Goal: Task Accomplishment & Management: Complete application form

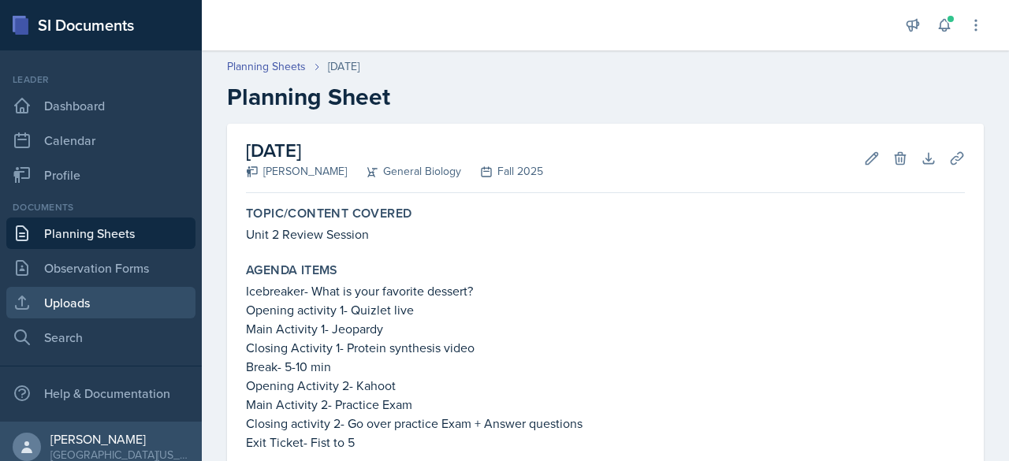
click at [90, 300] on link "Uploads" at bounding box center [100, 303] width 189 height 32
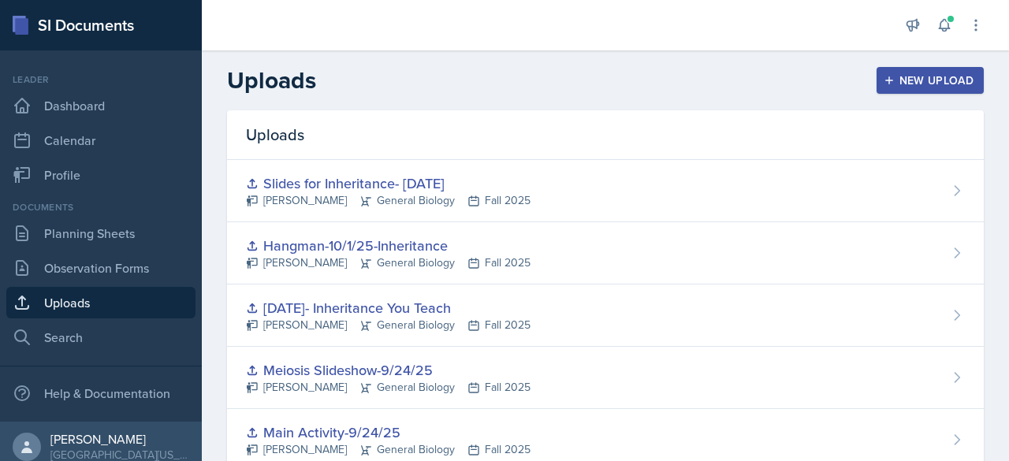
click at [886, 81] on div "New Upload" at bounding box center [929, 80] width 87 height 13
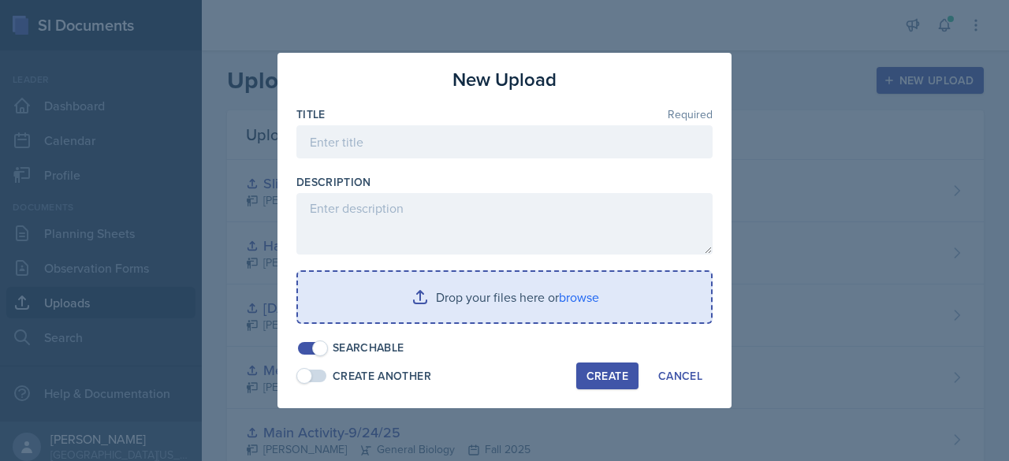
click at [517, 299] on input "file" at bounding box center [504, 297] width 413 height 50
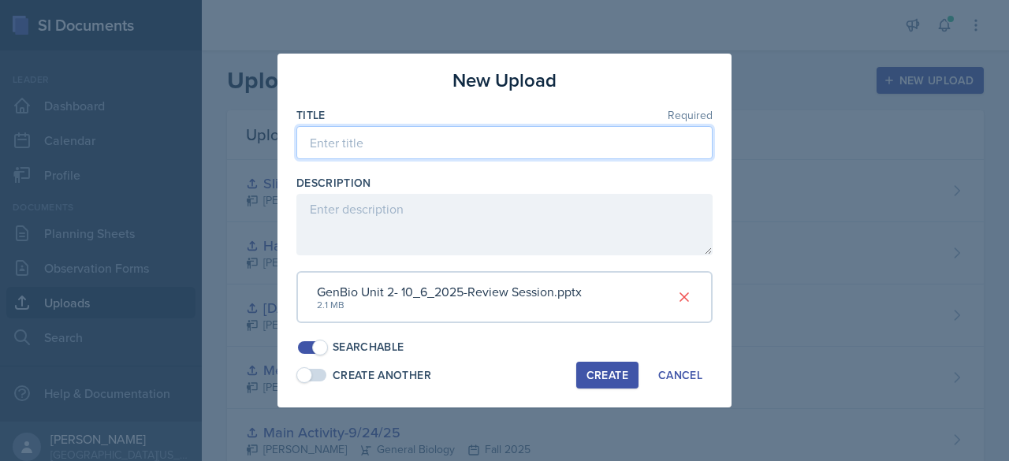
click at [360, 143] on input at bounding box center [504, 142] width 416 height 33
type input "Review Session Unit 2"
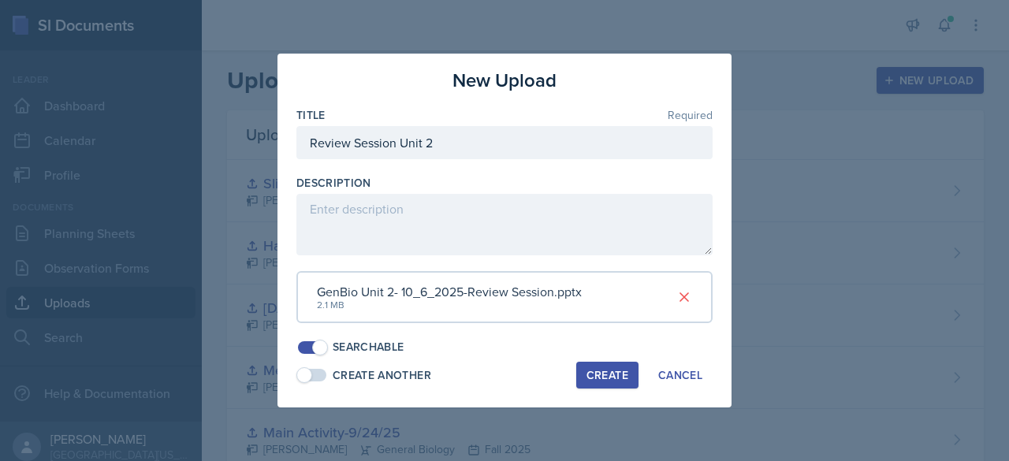
click at [596, 370] on div "Create" at bounding box center [607, 375] width 42 height 13
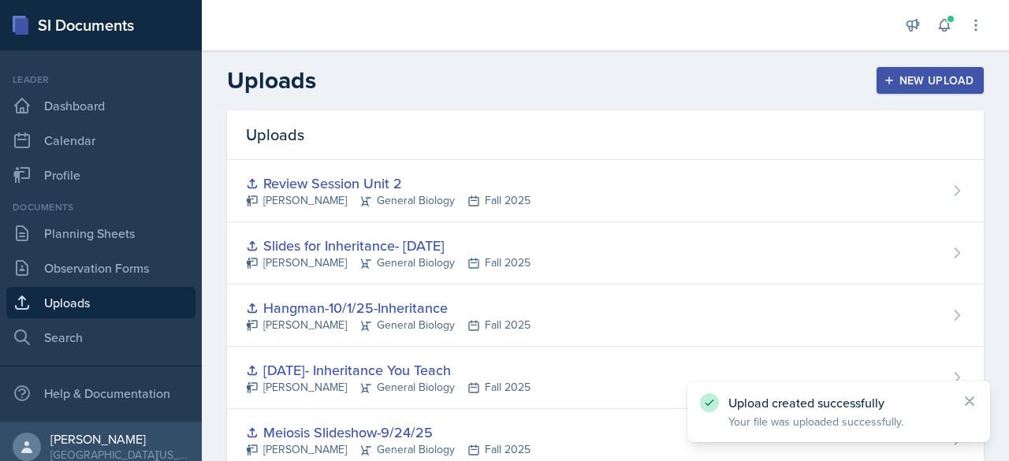
click at [936, 78] on div "New Upload" at bounding box center [929, 80] width 87 height 13
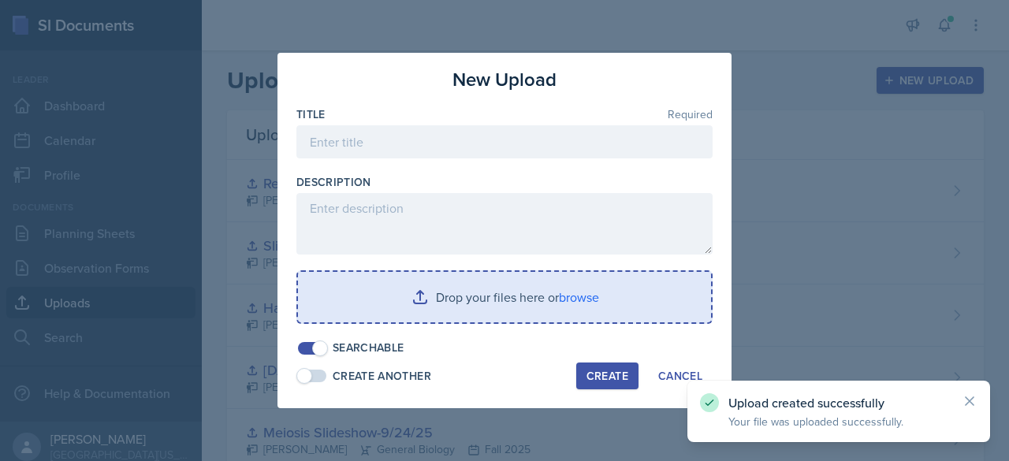
click at [407, 292] on input "file" at bounding box center [504, 297] width 413 height 50
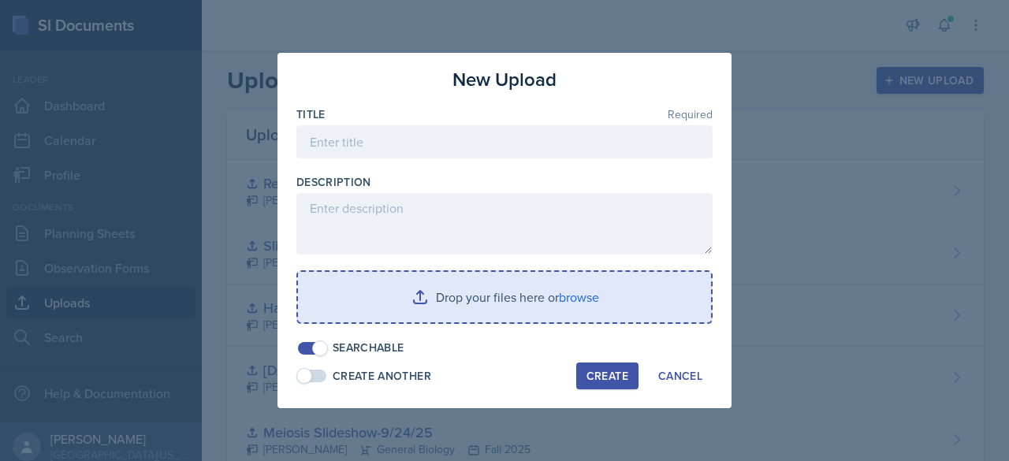
click at [420, 306] on input "file" at bounding box center [504, 297] width 413 height 50
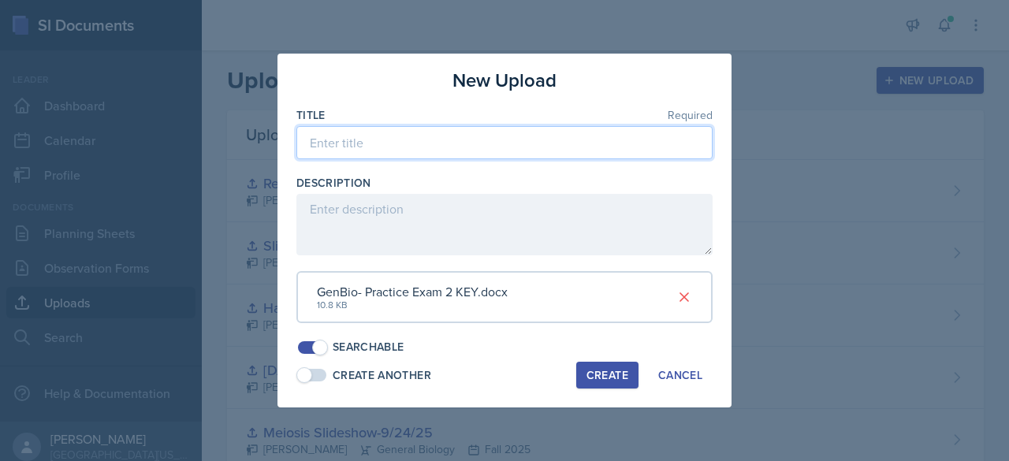
click at [405, 149] on input at bounding box center [504, 142] width 416 height 33
type input "Practice Exam- Unit 2 KEY"
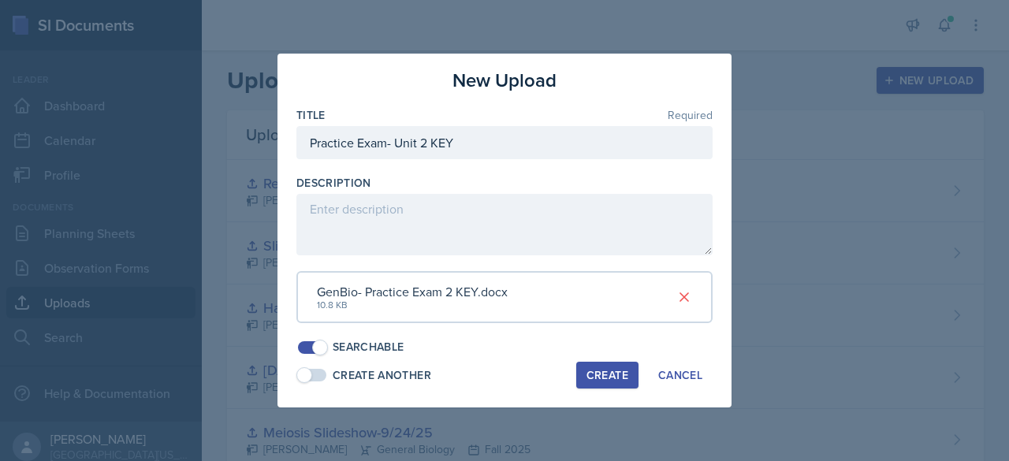
click at [604, 382] on button "Create" at bounding box center [607, 375] width 62 height 27
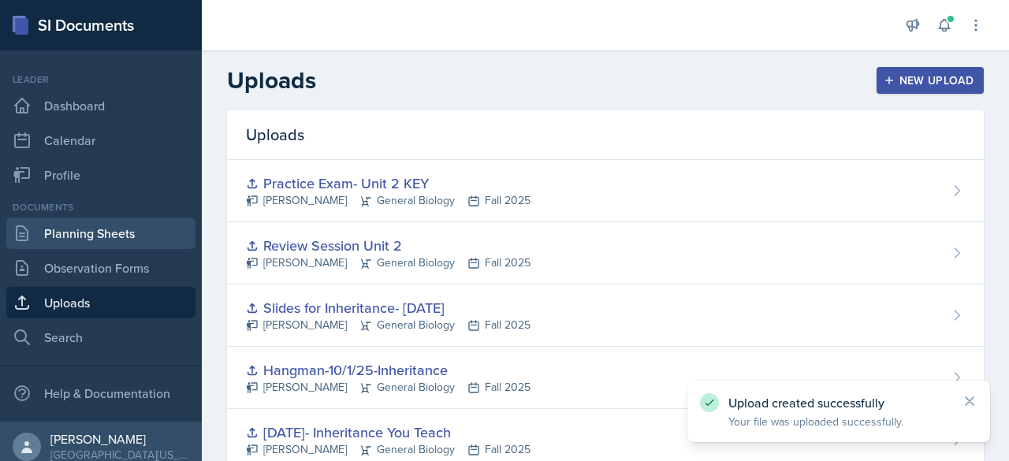
click at [133, 223] on link "Planning Sheets" at bounding box center [100, 233] width 189 height 32
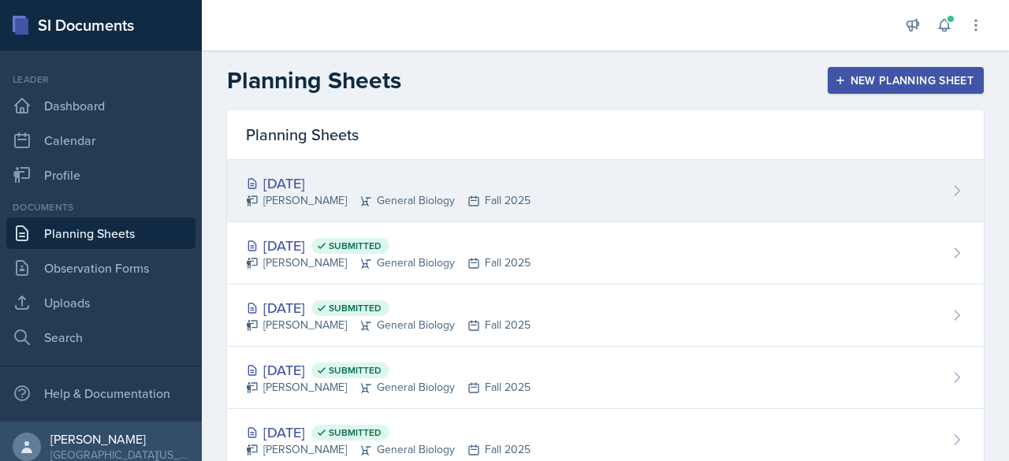
click at [366, 209] on div "[DATE] [PERSON_NAME] General Biology Fall 2025" at bounding box center [605, 191] width 756 height 62
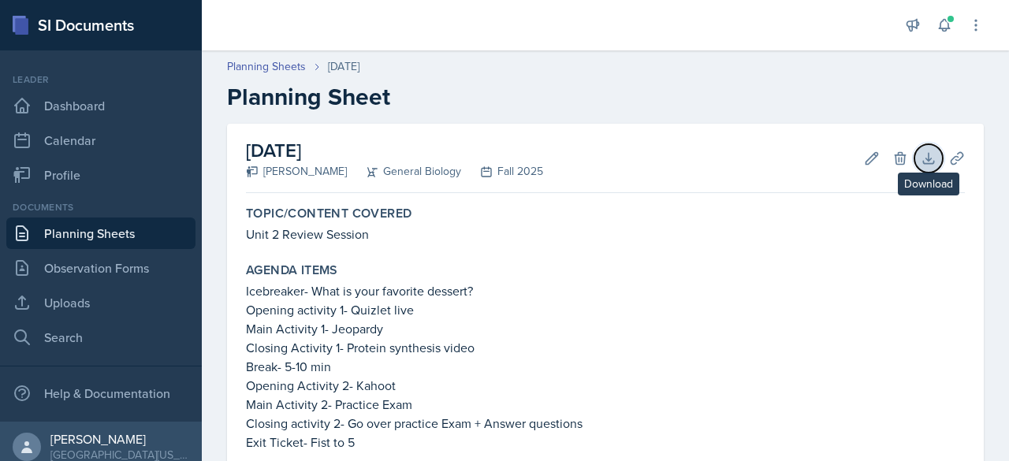
click at [920, 157] on icon at bounding box center [928, 158] width 16 height 16
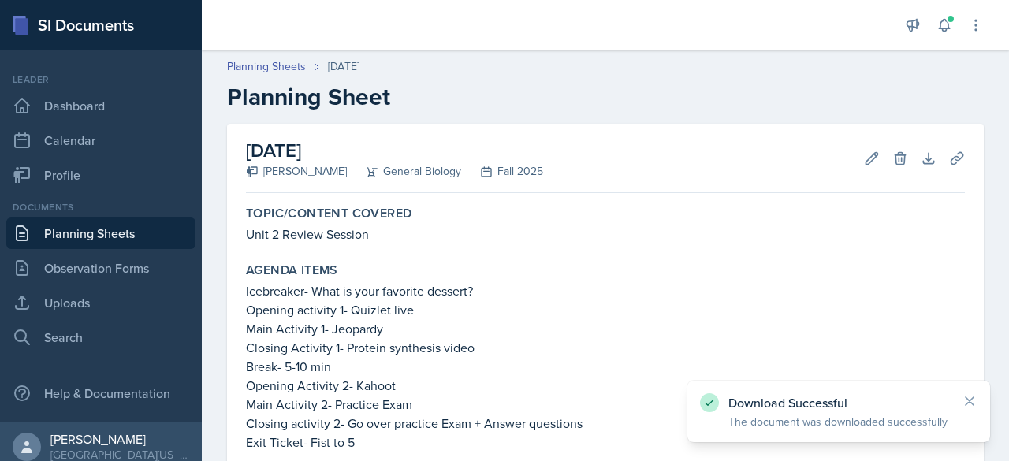
click at [561, 104] on h2 "Planning Sheet" at bounding box center [605, 97] width 756 height 28
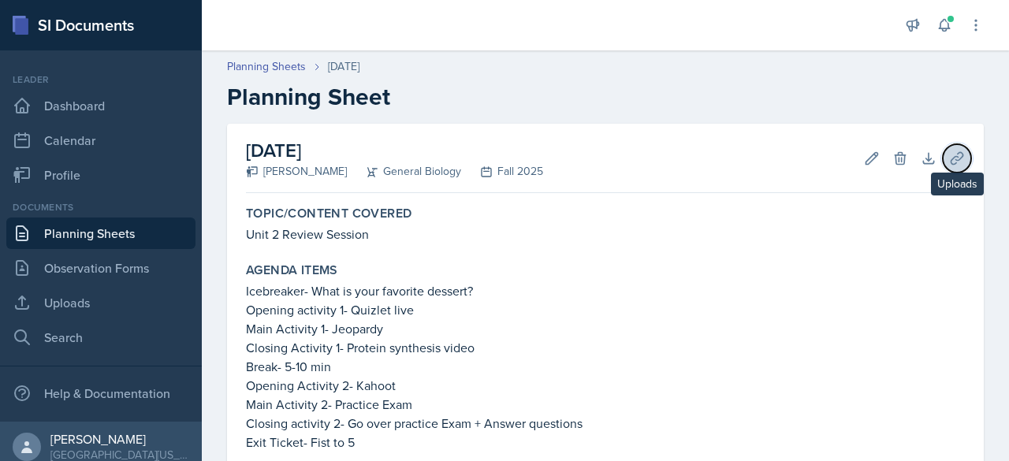
click at [953, 157] on button "Uploads" at bounding box center [956, 158] width 28 height 28
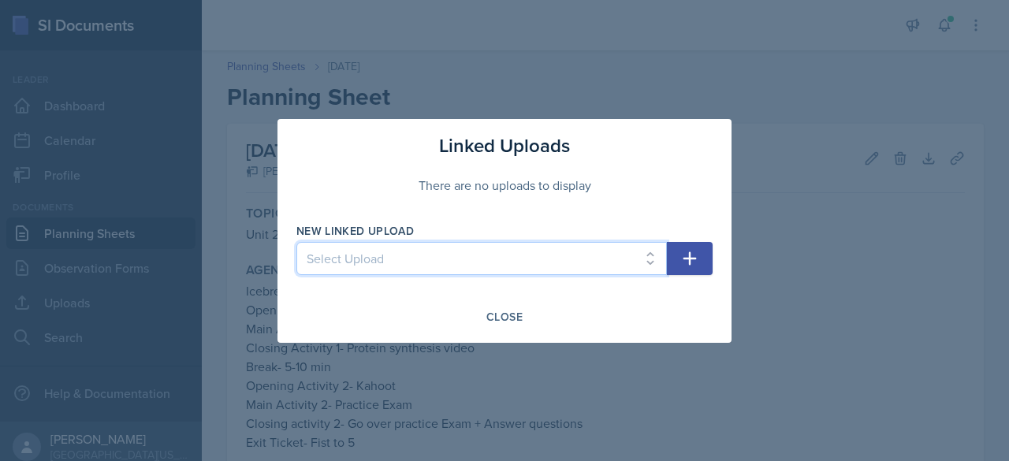
click at [482, 259] on select "Select Upload Main Activity- Speedy Q&A [DATE] Slides- [DATE] [DATE]- You Teach…" at bounding box center [481, 258] width 370 height 33
select select "e80395a8-3319-44e0-86d4-7f185f495eca"
click at [296, 242] on select "Select Upload Main Activity- Speedy Q&A [DATE] Slides- [DATE] [DATE]- You Teach…" at bounding box center [481, 258] width 370 height 33
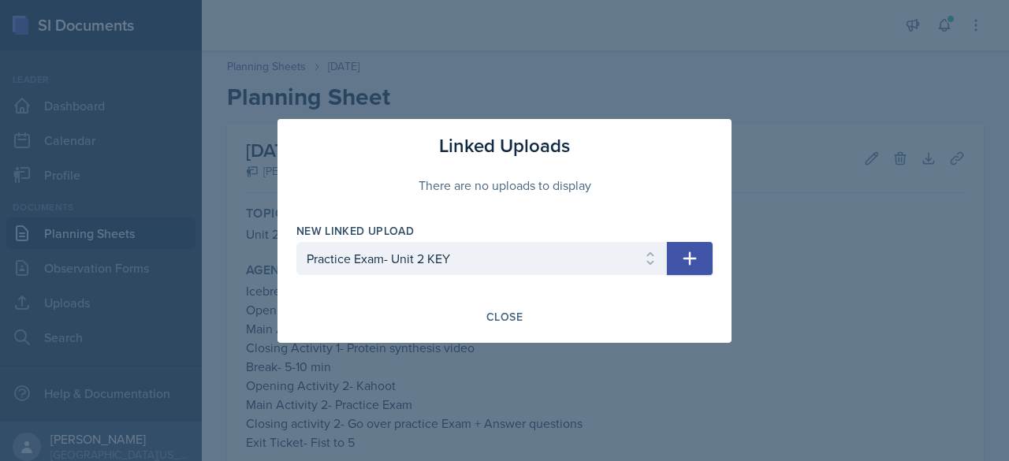
click at [691, 261] on icon "button" at bounding box center [689, 258] width 19 height 19
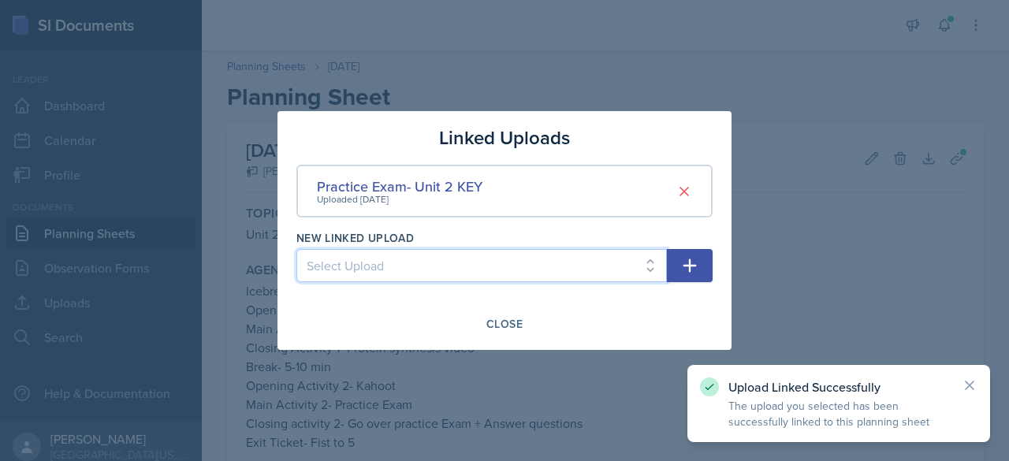
click at [470, 266] on select "Select Upload Main Activity- Speedy Q&A [DATE] Slides- [DATE] [DATE]- You Teach…" at bounding box center [481, 265] width 370 height 33
select select "bb04317f-ef26-4a19-936d-ce16f25d9728"
click at [296, 249] on select "Select Upload Main Activity- Speedy Q&A [DATE] Slides- [DATE] [DATE]- You Teach…" at bounding box center [481, 265] width 370 height 33
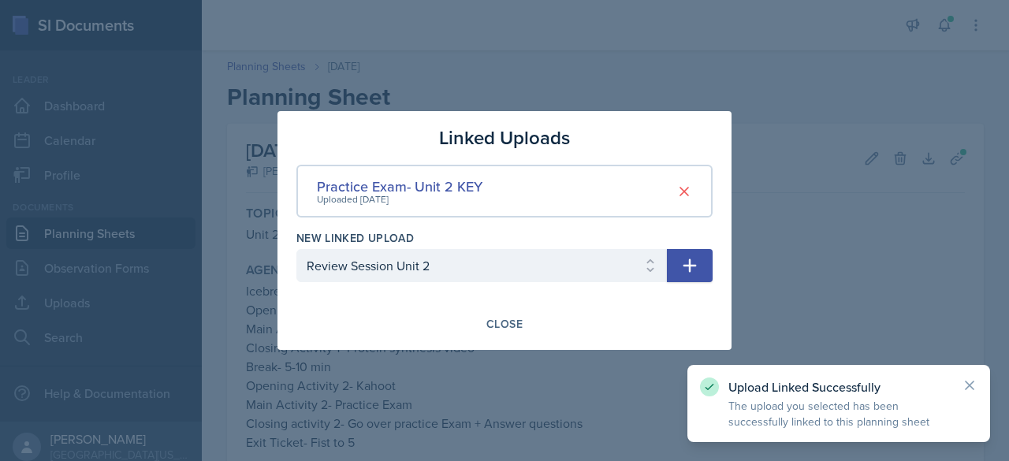
click at [686, 269] on icon "button" at bounding box center [689, 265] width 19 height 19
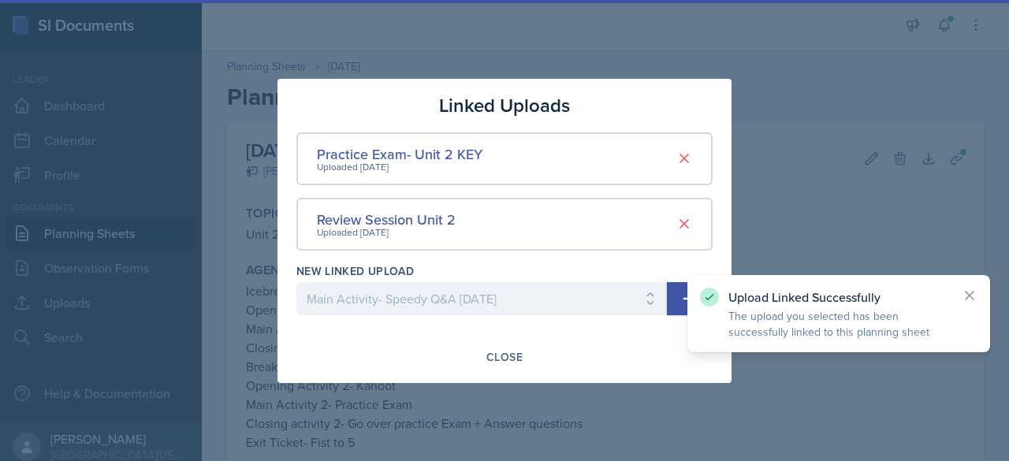
select select
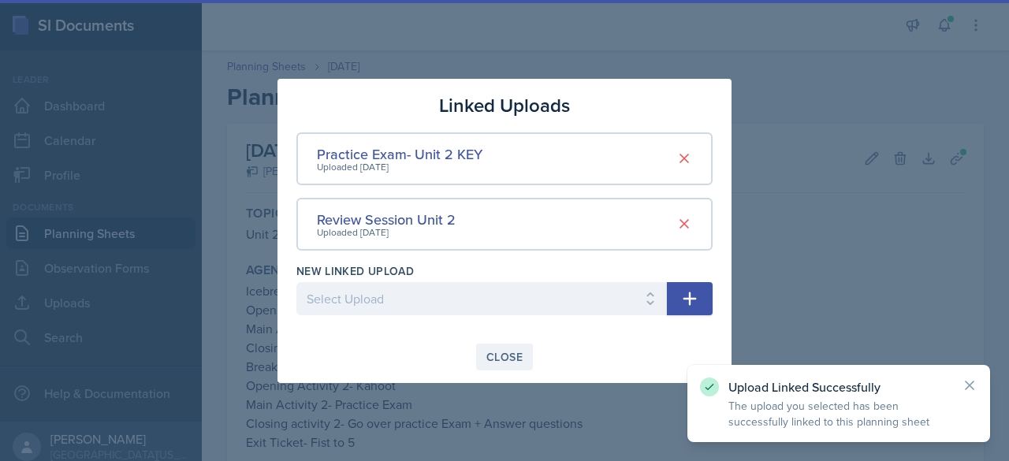
click at [506, 345] on button "Close" at bounding box center [504, 357] width 57 height 27
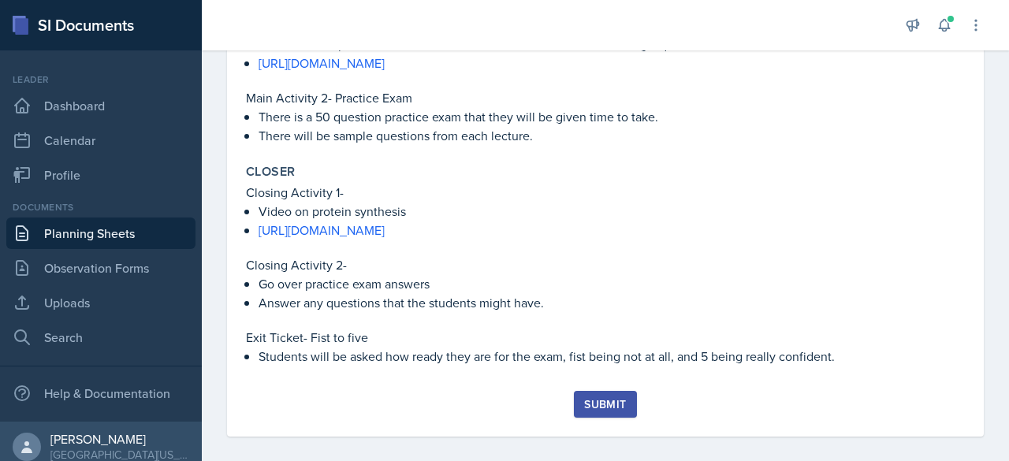
scroll to position [728, 0]
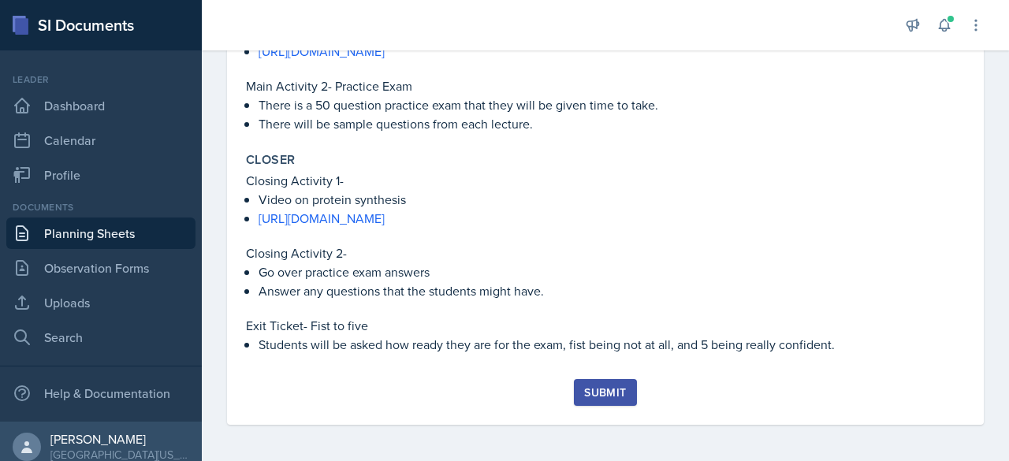
click at [593, 386] on div "Submit" at bounding box center [605, 392] width 42 height 13
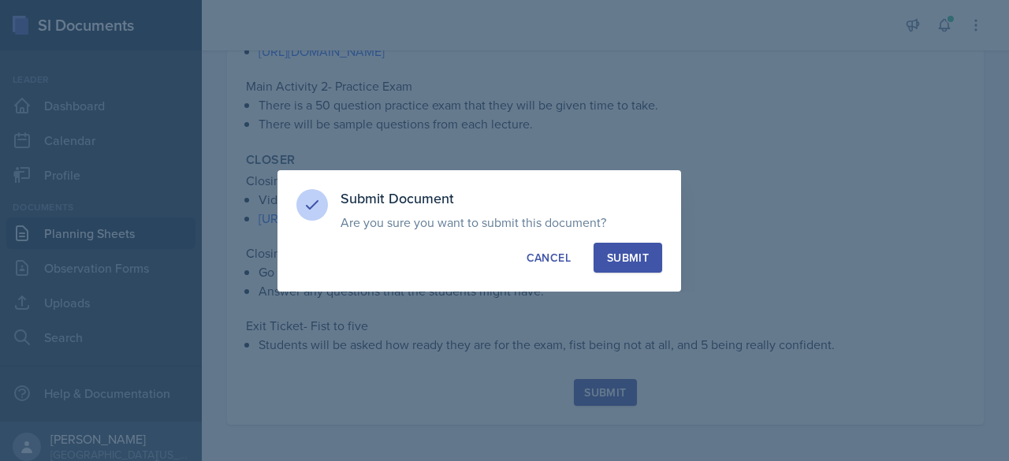
click at [626, 261] on div "Submit" at bounding box center [628, 258] width 42 height 16
